Goal: Transaction & Acquisition: Purchase product/service

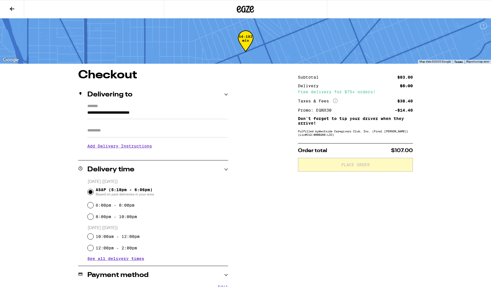
click at [12, 8] on icon at bounding box center [12, 8] width 7 height 7
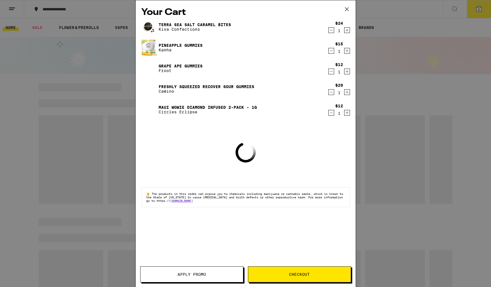
click at [345, 9] on icon at bounding box center [346, 9] width 9 height 9
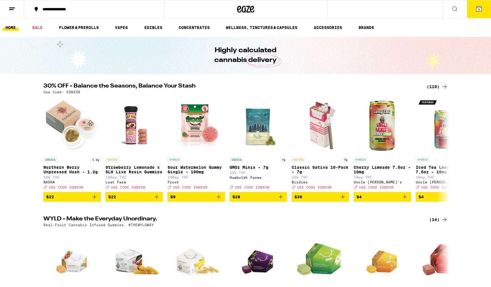
click at [434, 84] on div "(110)" at bounding box center [437, 86] width 21 height 7
click at [432, 86] on div "(110)" at bounding box center [437, 86] width 21 height 7
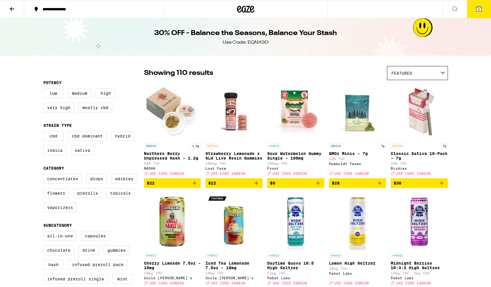
click at [481, 12] on icon at bounding box center [478, 8] width 7 height 7
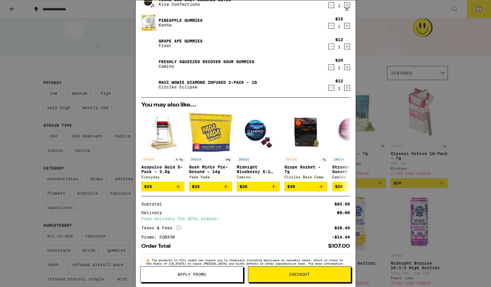
scroll to position [26, 0]
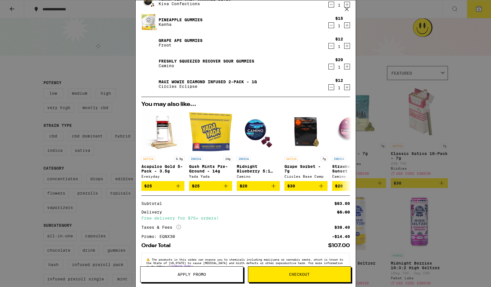
click at [208, 278] on button "Apply Promo" at bounding box center [191, 275] width 103 height 16
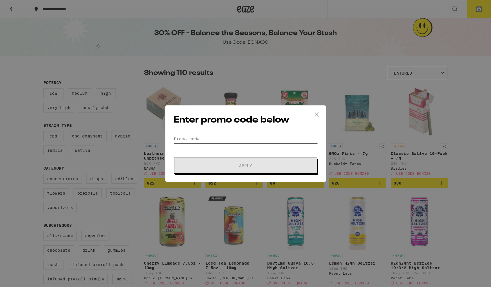
click at [203, 135] on input "Promo Code" at bounding box center [246, 139] width 144 height 9
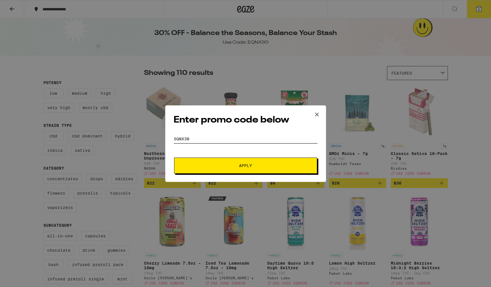
drag, startPoint x: 178, startPoint y: 136, endPoint x: 169, endPoint y: 136, distance: 8.6
click at [169, 136] on div "Enter promo code below Promo Code SQNX30 Apply" at bounding box center [245, 143] width 161 height 77
type input "EQNX30"
click at [202, 165] on span "Apply" at bounding box center [245, 166] width 103 height 4
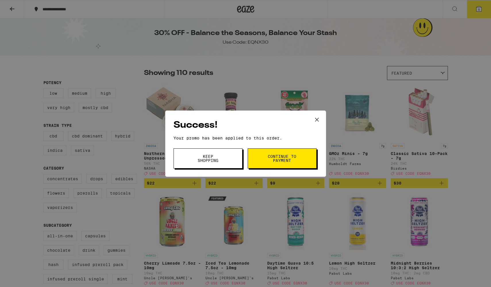
click at [292, 162] on span "Continue to payment" at bounding box center [281, 159] width 29 height 8
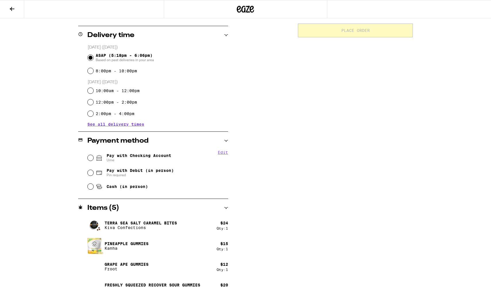
scroll to position [143, 0]
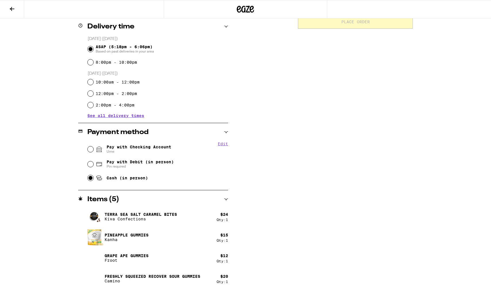
click at [90, 180] on input "Cash (in person)" at bounding box center [91, 178] width 6 height 6
radio input "true"
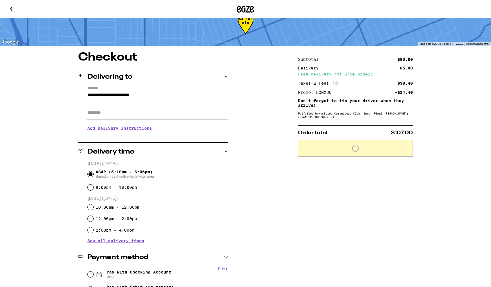
scroll to position [0, 0]
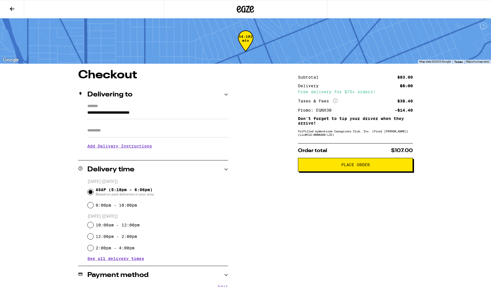
click at [335, 167] on span "Place Order" at bounding box center [355, 165] width 105 height 4
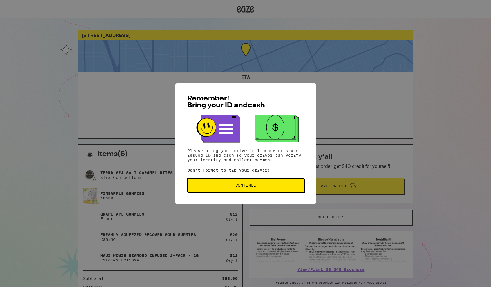
click at [282, 187] on span "Continue" at bounding box center [245, 185] width 107 height 4
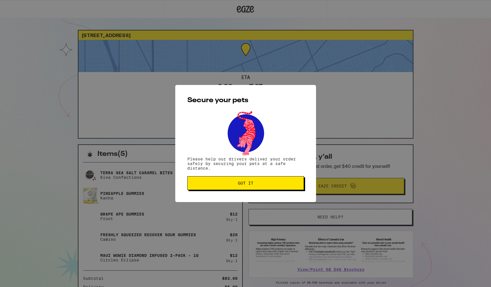
click at [282, 187] on button "Got it" at bounding box center [245, 183] width 117 height 14
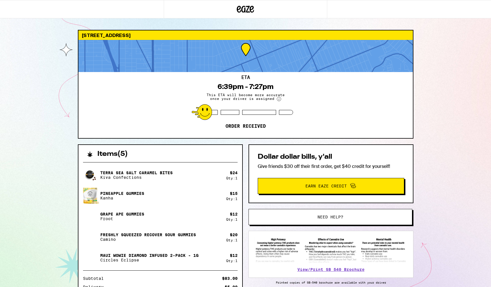
click at [445, 38] on div "[STREET_ADDRESS] 6:39pm - 7:27pm This ETA will become more accurate once your d…" at bounding box center [245, 179] width 491 height 359
